Goal: Navigation & Orientation: Find specific page/section

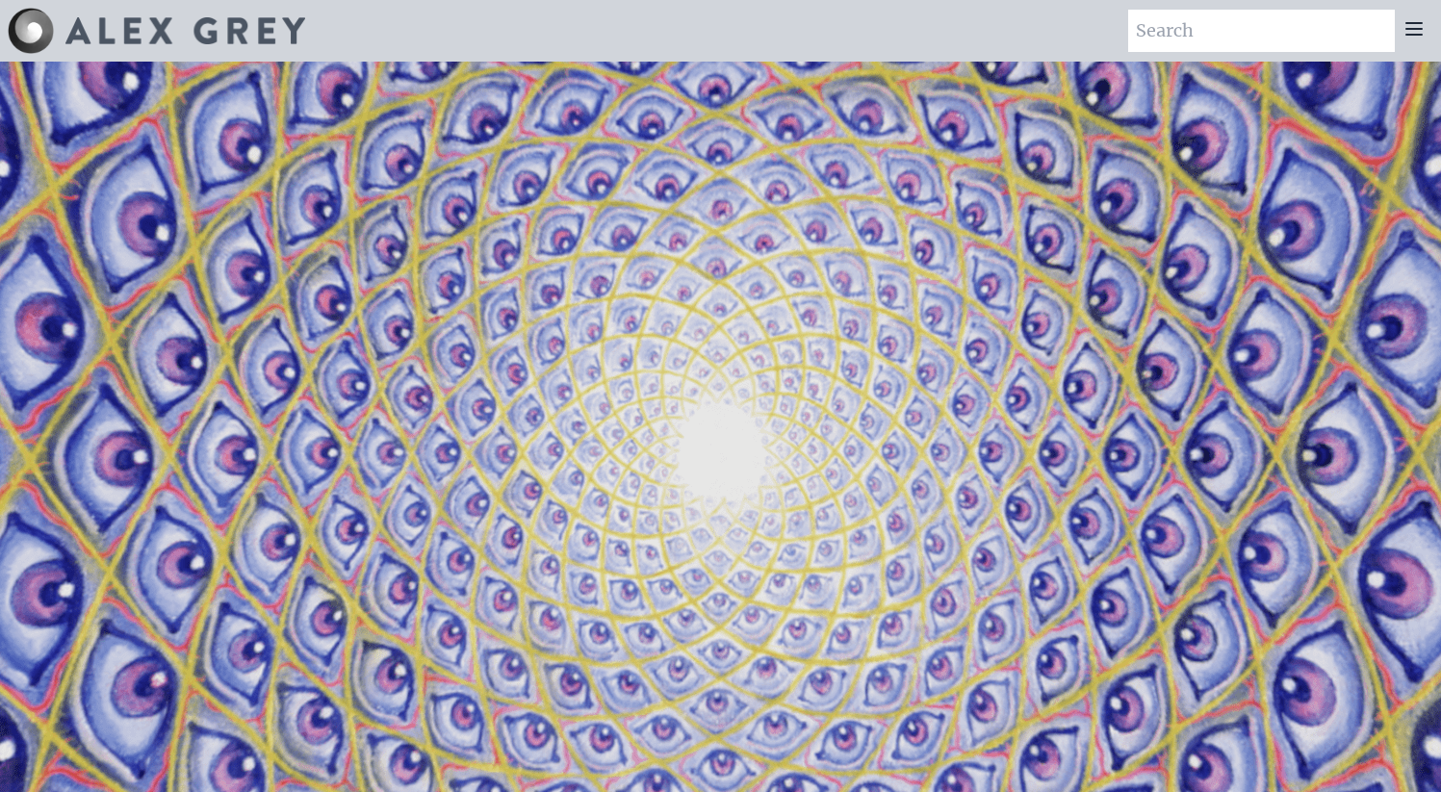
click at [1407, 32] on icon at bounding box center [1413, 28] width 23 height 23
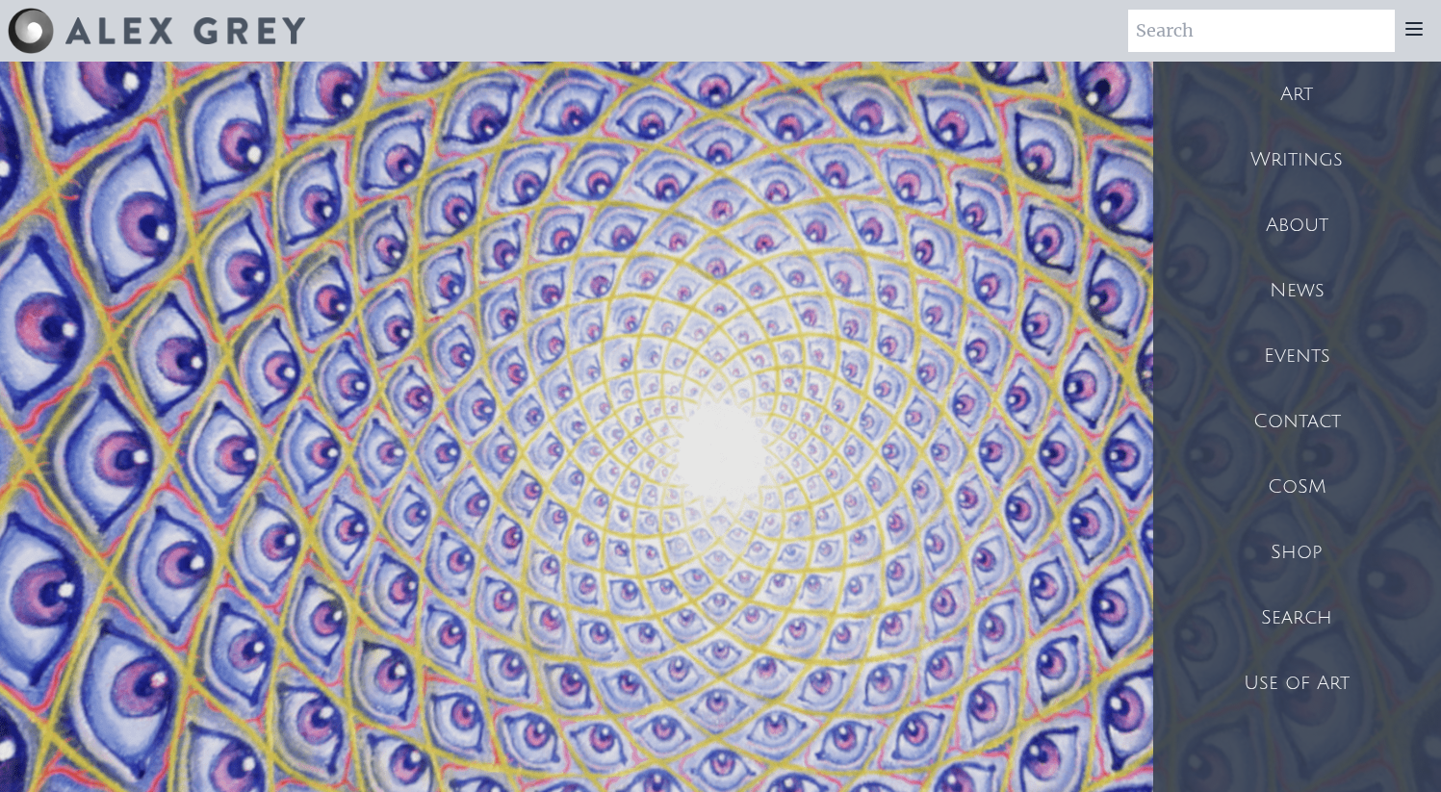
scroll to position [1, 0]
click at [1366, 675] on div "Use of Art" at bounding box center [1297, 682] width 288 height 65
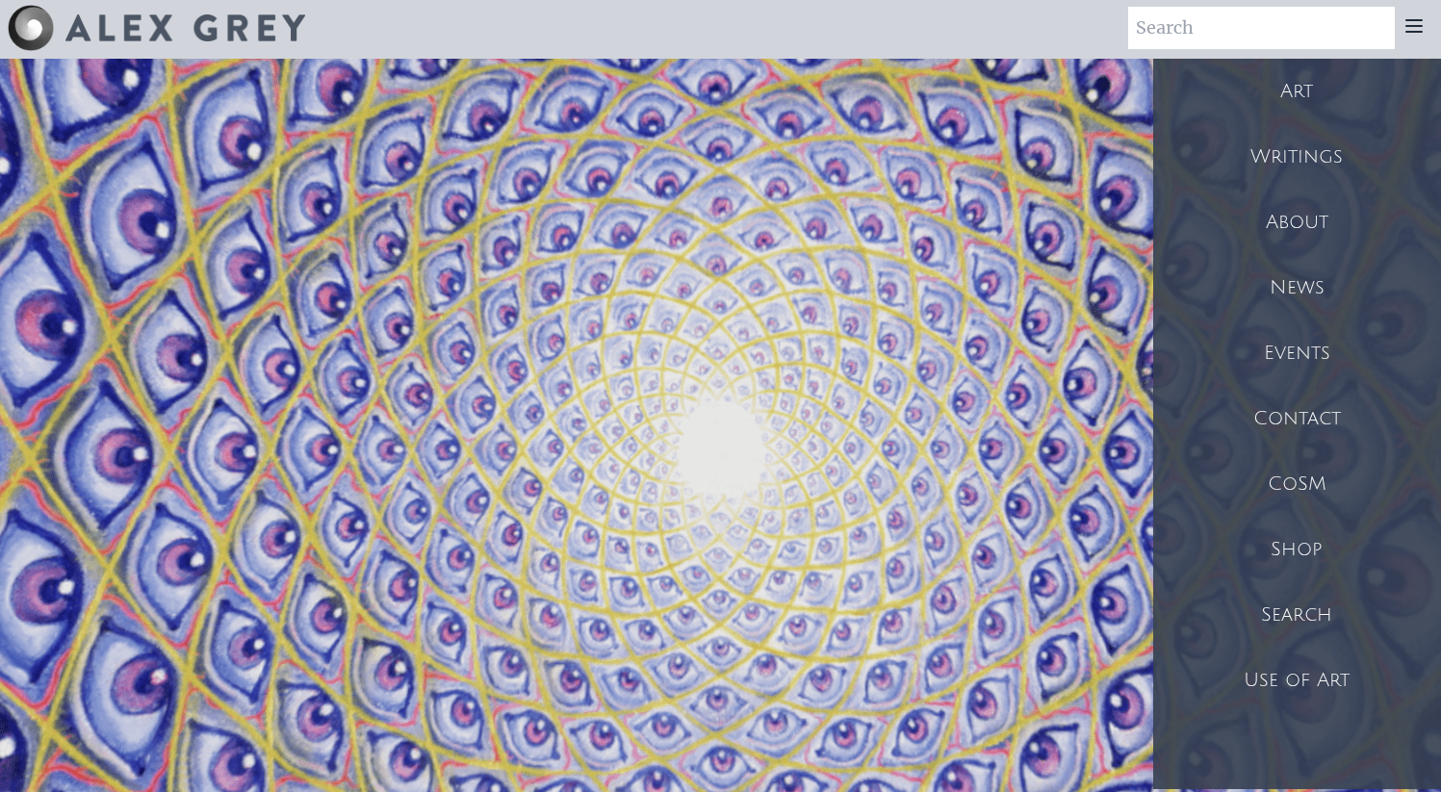
click at [1318, 108] on div "Art" at bounding box center [1297, 91] width 288 height 65
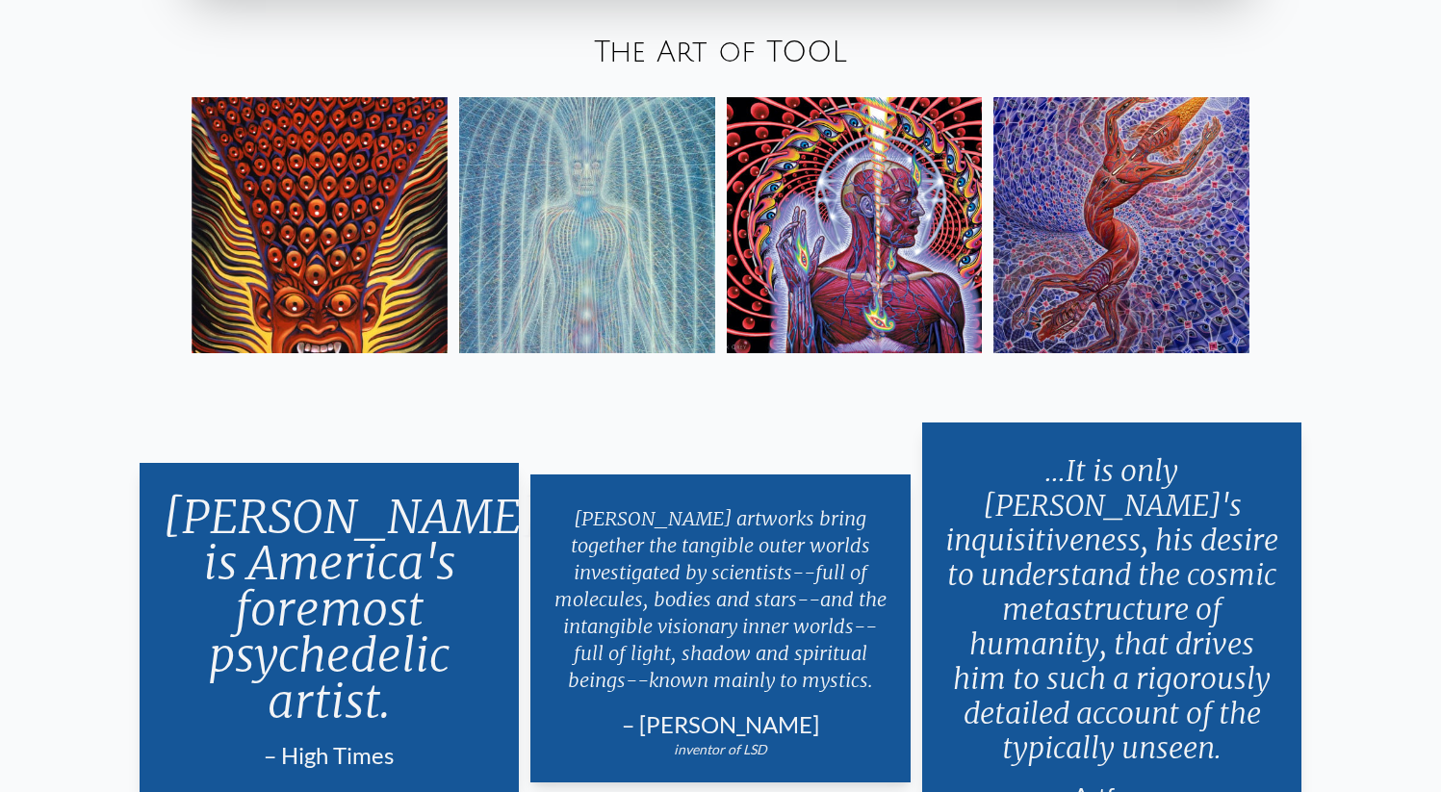
scroll to position [3579, 0]
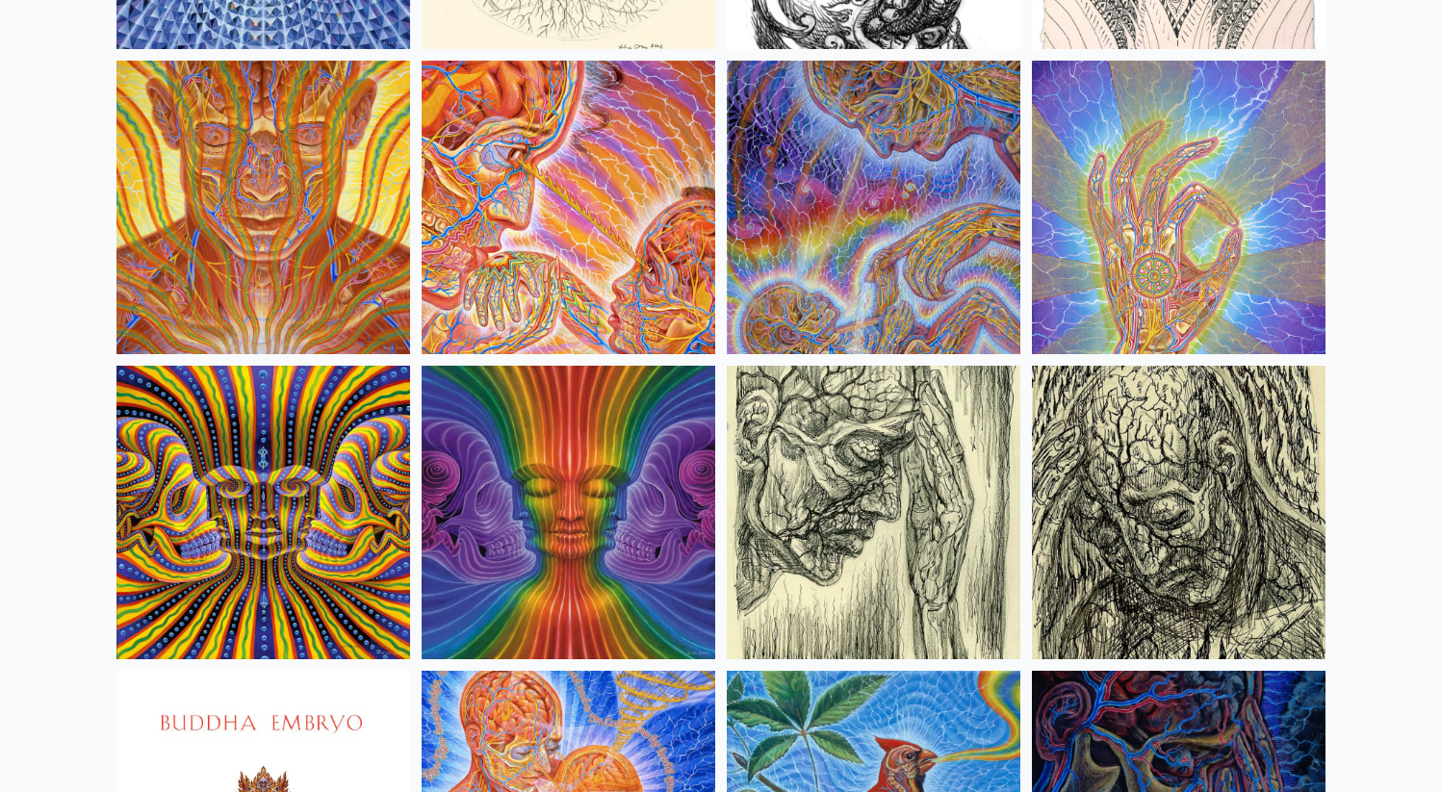
scroll to position [10941, 0]
